Goal: Information Seeking & Learning: Learn about a topic

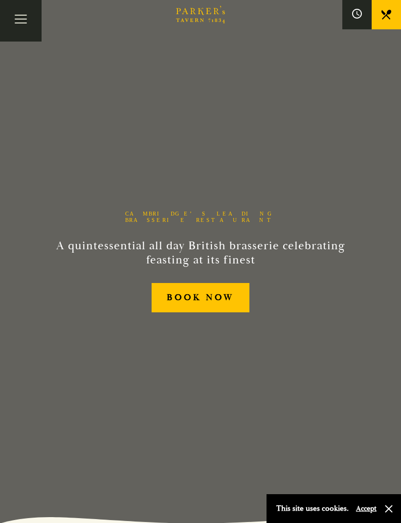
click at [12, 15] on button "Toggle navigation" at bounding box center [21, 21] width 42 height 42
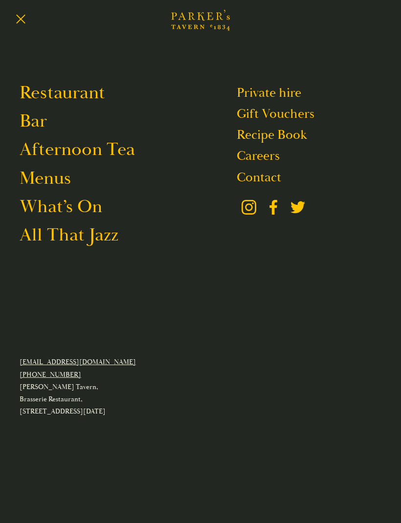
click at [104, 154] on link "Afternoon Tea" at bounding box center [77, 149] width 115 height 23
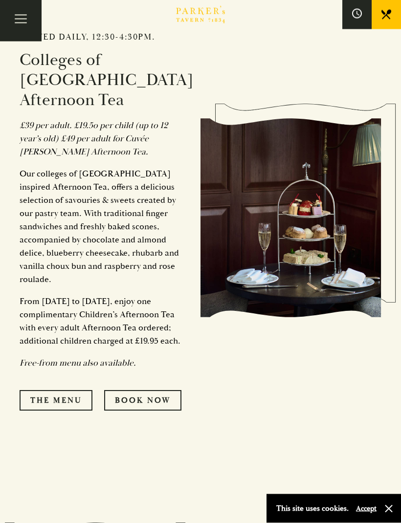
scroll to position [574, 0]
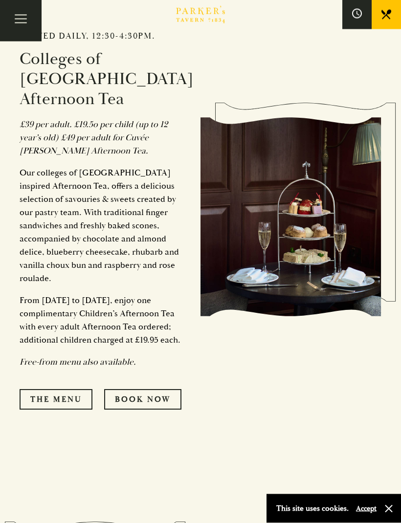
click at [72, 394] on link "The Menu" at bounding box center [56, 399] width 73 height 21
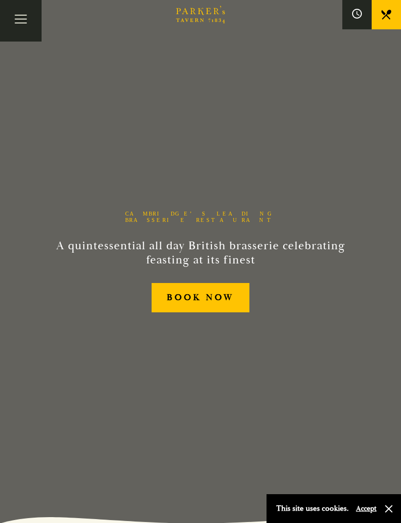
click at [19, 18] on button "Toggle navigation" at bounding box center [21, 21] width 42 height 42
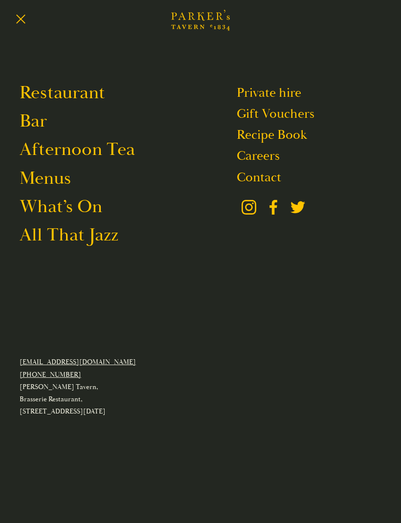
click at [59, 183] on link "Menus" at bounding box center [45, 178] width 51 height 23
click at [93, 240] on link "All That Jazz" at bounding box center [69, 234] width 99 height 23
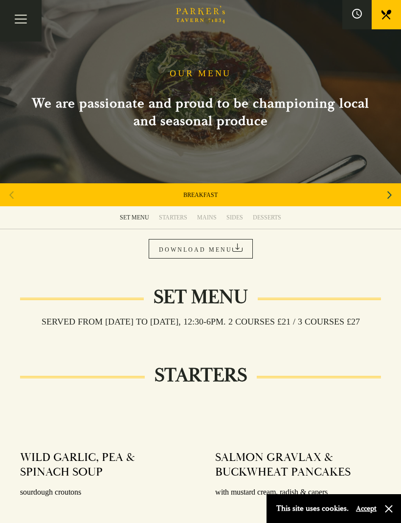
click at [218, 250] on link "DOWNLOAD MENU" at bounding box center [201, 249] width 104 height 20
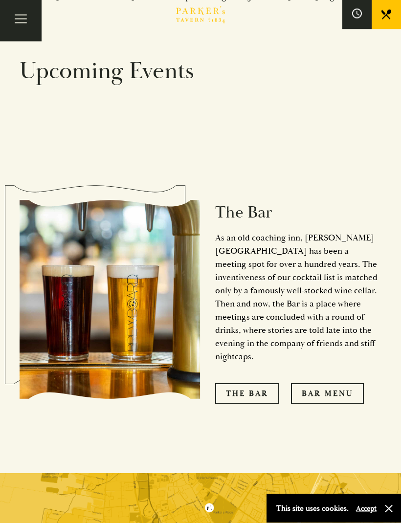
scroll to position [748, 0]
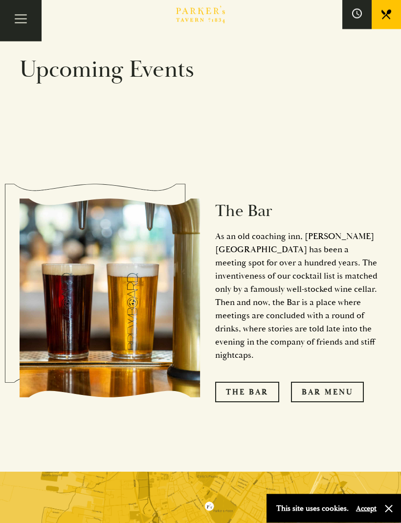
click at [331, 382] on link "Bar Menu" at bounding box center [327, 392] width 73 height 21
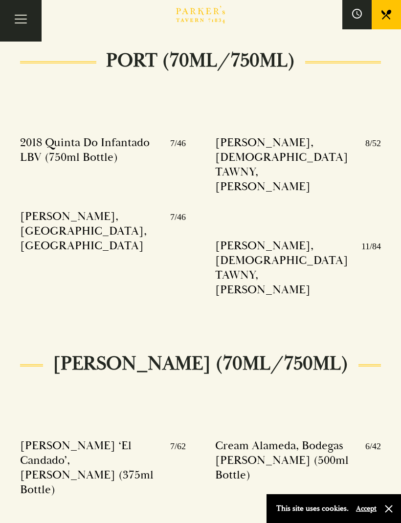
scroll to position [11898, 0]
